Goal: Check status: Check status

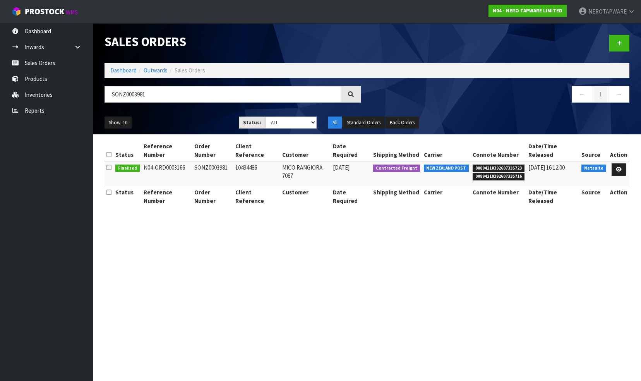
click at [488, 165] on span "00894210392607335723" at bounding box center [499, 169] width 52 height 8
copy span "00894210392607335723"
click at [163, 95] on input "SONZ0003981" at bounding box center [223, 94] width 237 height 17
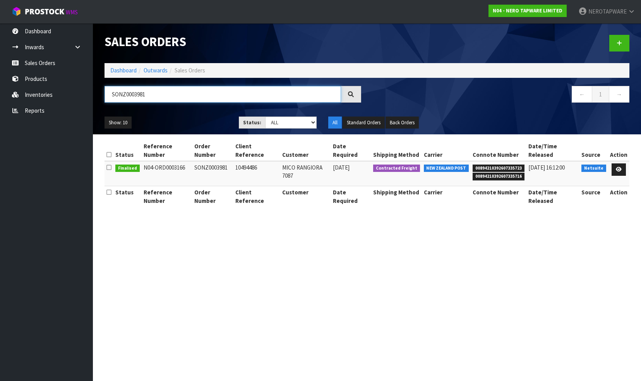
paste input "10494486"
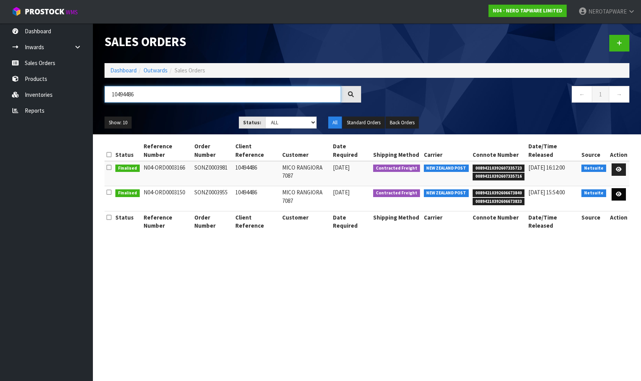
type input "10494486"
click at [621, 192] on icon at bounding box center [619, 194] width 6 height 5
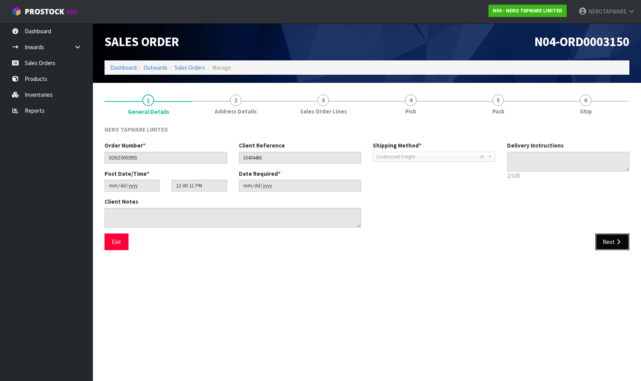
click at [609, 237] on button "Next" at bounding box center [613, 242] width 34 height 17
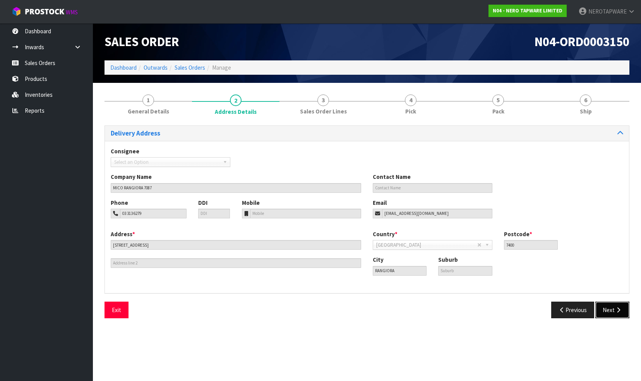
click at [611, 303] on button "Next" at bounding box center [613, 310] width 34 height 17
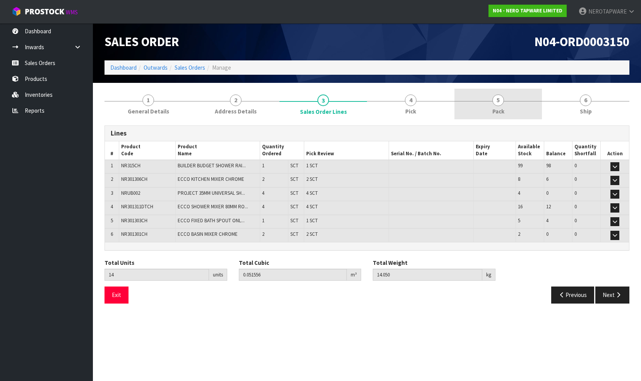
click at [498, 105] on span "5" at bounding box center [499, 101] width 12 height 12
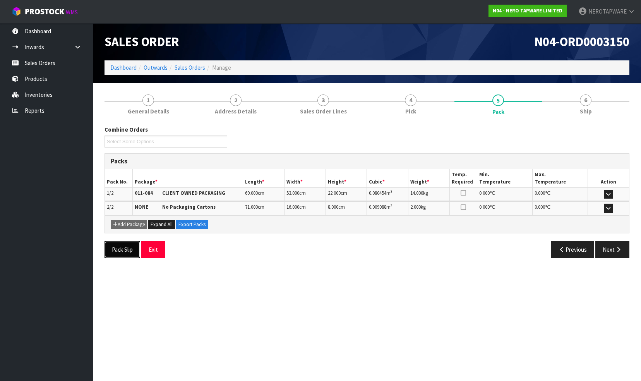
click at [121, 246] on button "Pack Slip" at bounding box center [123, 249] width 36 height 17
click at [406, 102] on span "4" at bounding box center [411, 101] width 12 height 12
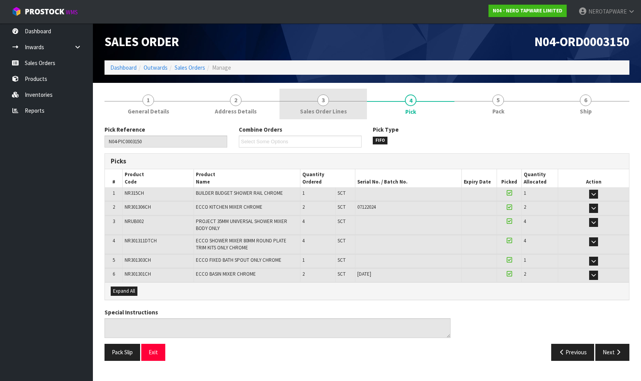
click at [328, 100] on span "3" at bounding box center [324, 101] width 12 height 12
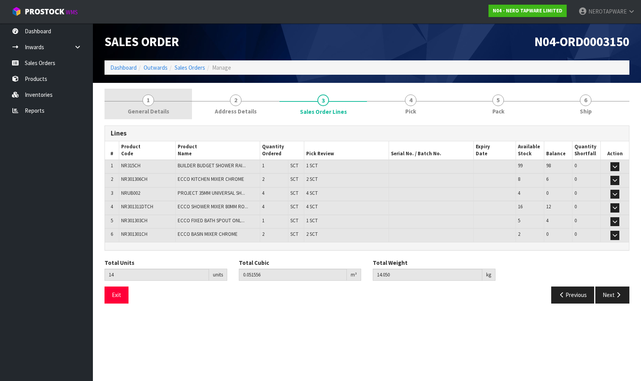
click at [145, 95] on span "1" at bounding box center [149, 101] width 12 height 12
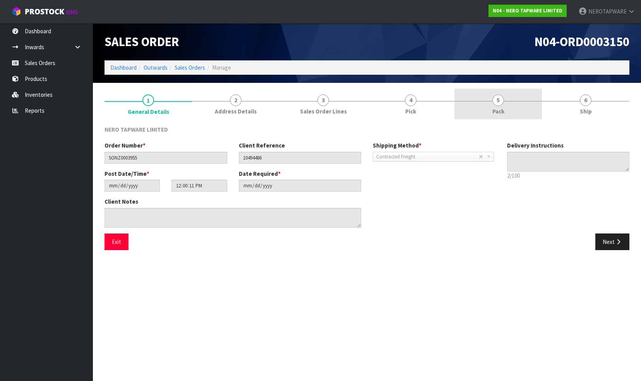
click at [497, 101] on span "5" at bounding box center [499, 101] width 12 height 12
